Goal: Navigation & Orientation: Find specific page/section

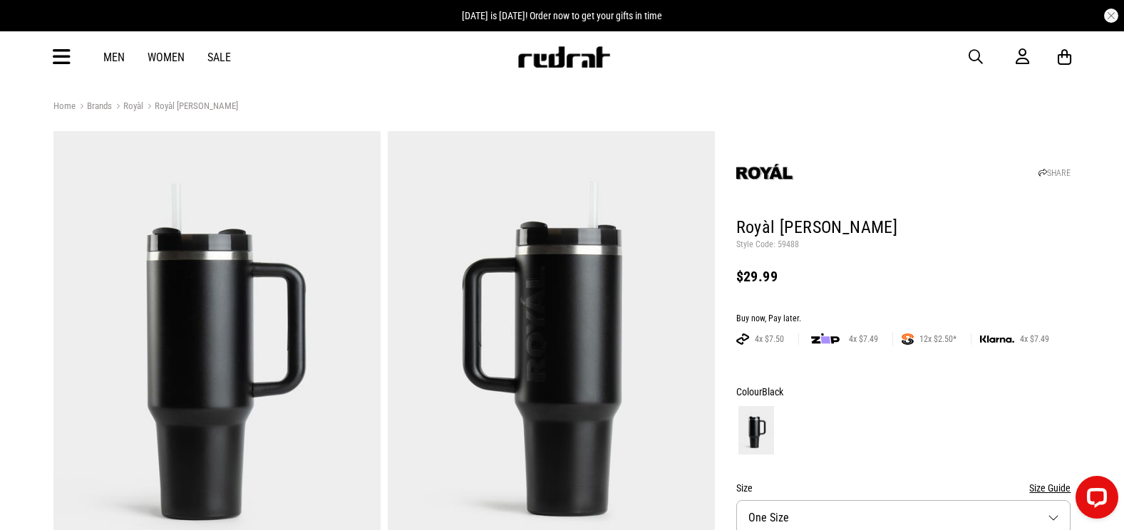
click at [56, 61] on icon at bounding box center [62, 58] width 18 height 24
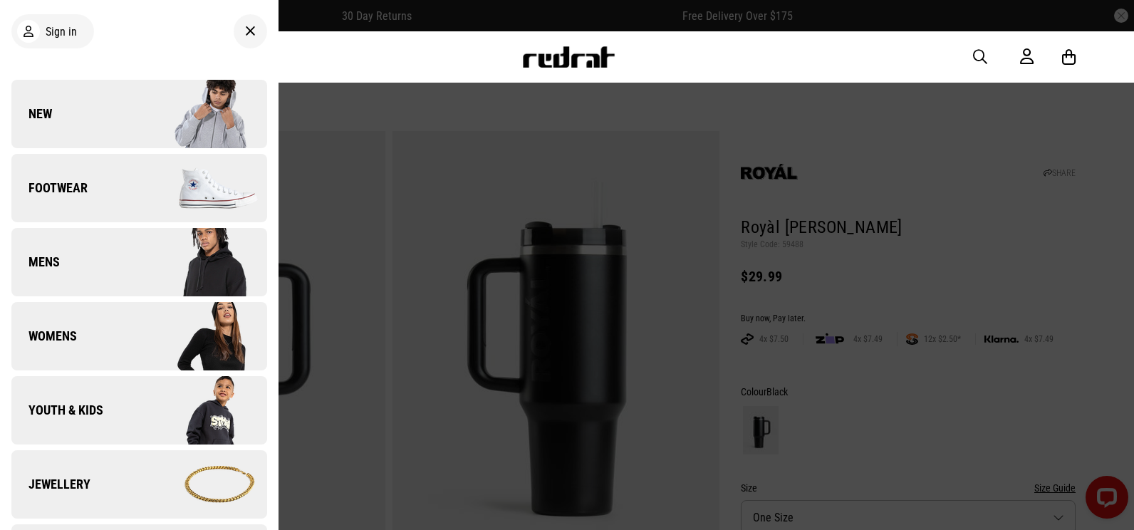
click at [151, 100] on img at bounding box center [203, 113] width 128 height 71
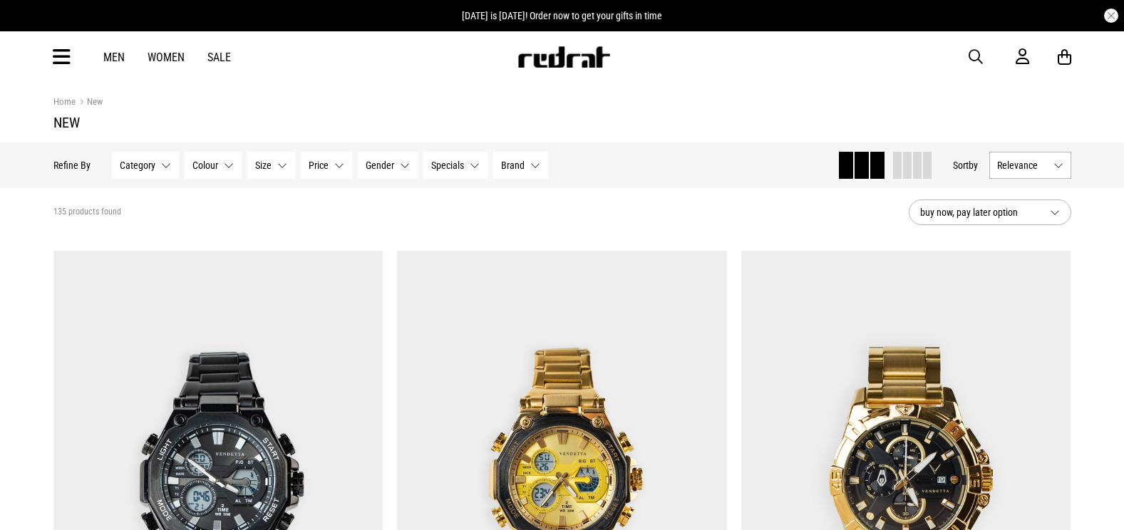
click at [58, 57] on icon at bounding box center [62, 58] width 18 height 24
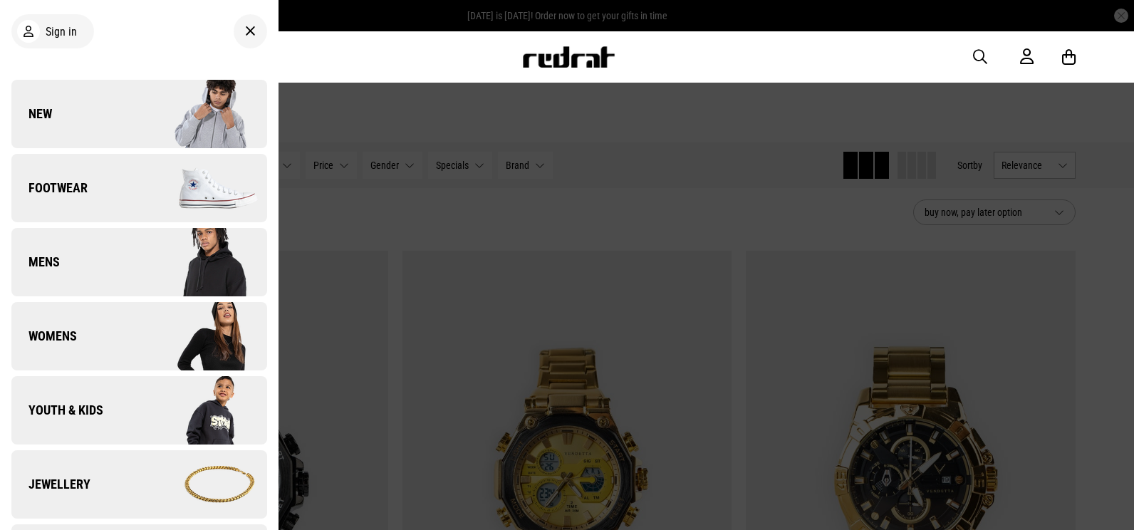
click at [83, 102] on link "New" at bounding box center [139, 114] width 256 height 68
